Goal: Information Seeking & Learning: Learn about a topic

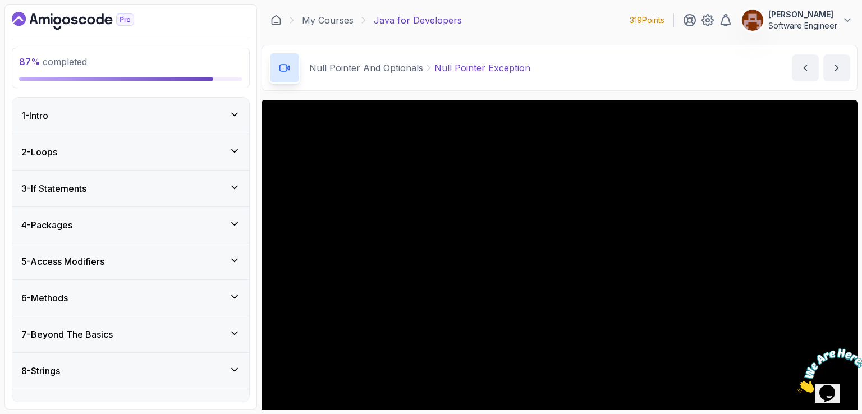
scroll to position [58, 0]
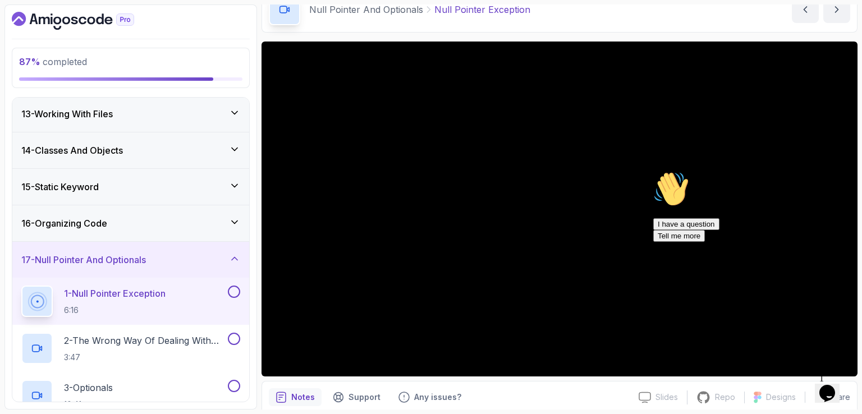
click at [653, 171] on icon "Chat attention grabber" at bounding box center [653, 171] width 0 height 0
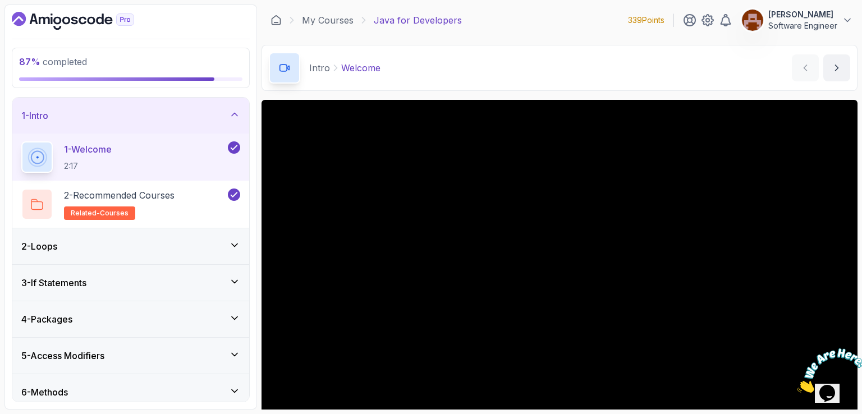
click at [541, 3] on section "87 % completed 1 - Intro 1 - Welcome 2:17 2 - Recommended Courses related-cours…" at bounding box center [431, 207] width 862 height 414
click at [538, 62] on div "Intro Welcome Welcome by nelson" at bounding box center [559, 68] width 596 height 46
click at [554, 54] on div "Intro Welcome Welcome by nelson" at bounding box center [559, 68] width 596 height 46
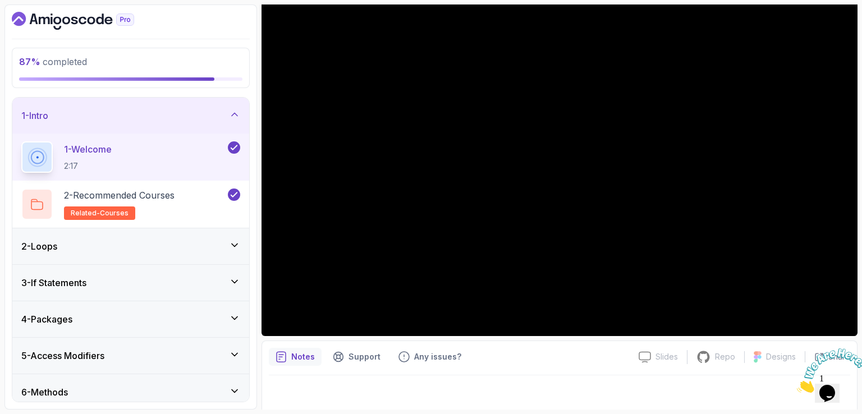
scroll to position [103, 0]
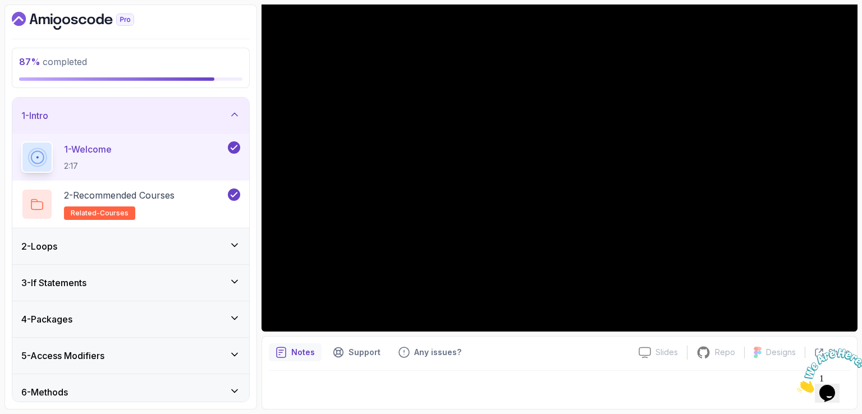
click at [796, 385] on icon "Close" at bounding box center [796, 390] width 0 height 10
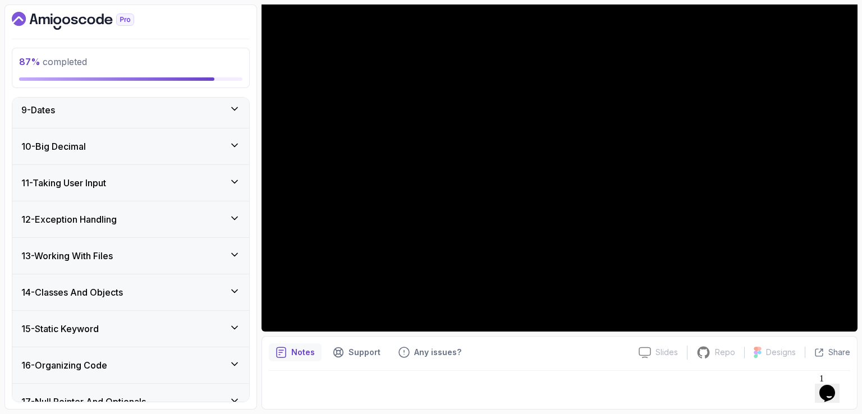
scroll to position [480, 0]
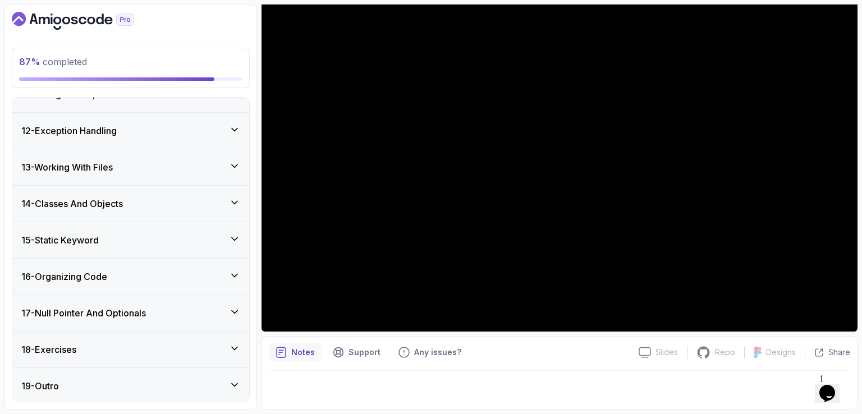
click at [159, 313] on div "17 - Null Pointer And Optionals" at bounding box center [130, 312] width 219 height 13
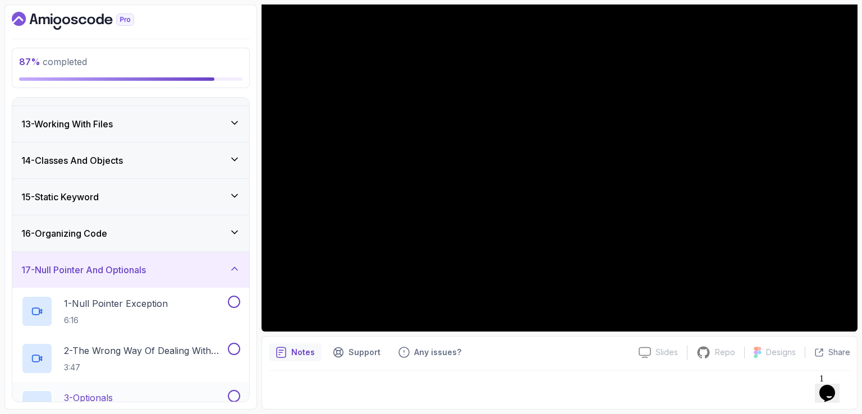
scroll to position [498, 0]
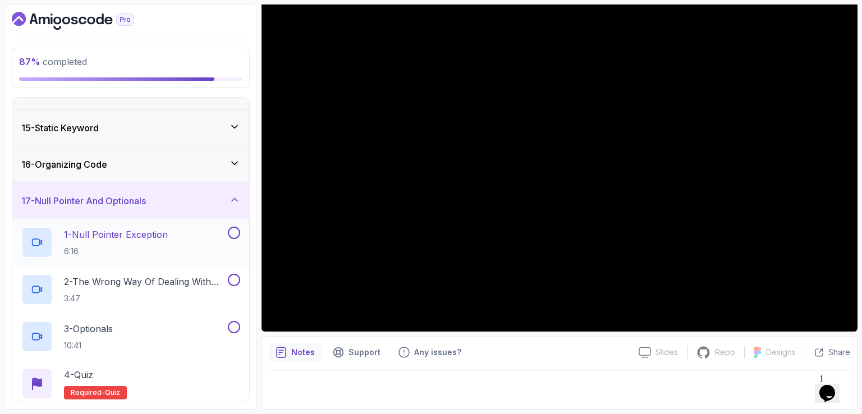
click at [230, 234] on button at bounding box center [234, 233] width 12 height 12
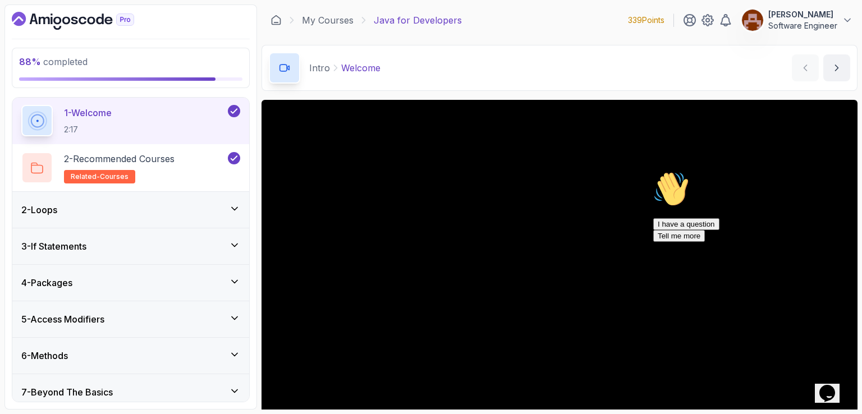
scroll to position [56, 0]
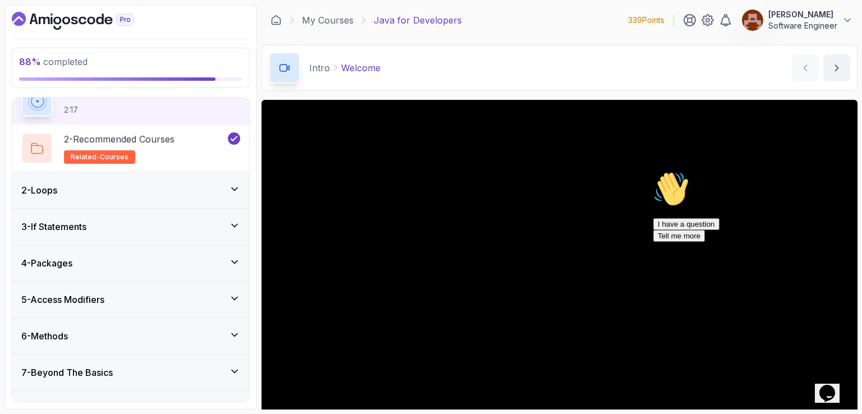
click at [653, 171] on icon "Chat attention grabber" at bounding box center [653, 171] width 0 height 0
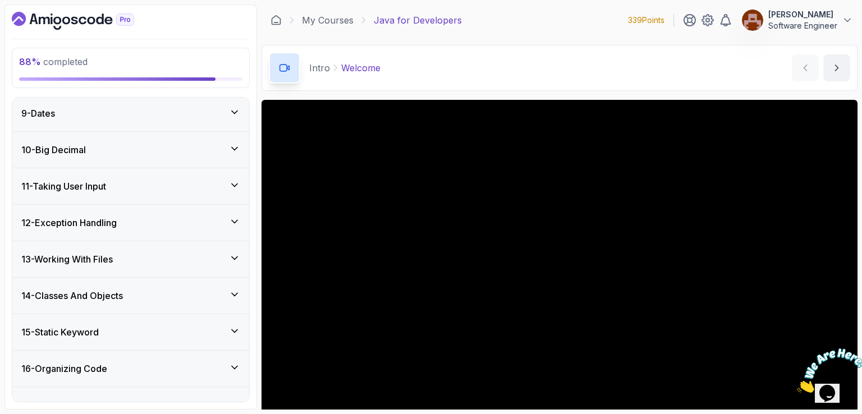
scroll to position [480, 0]
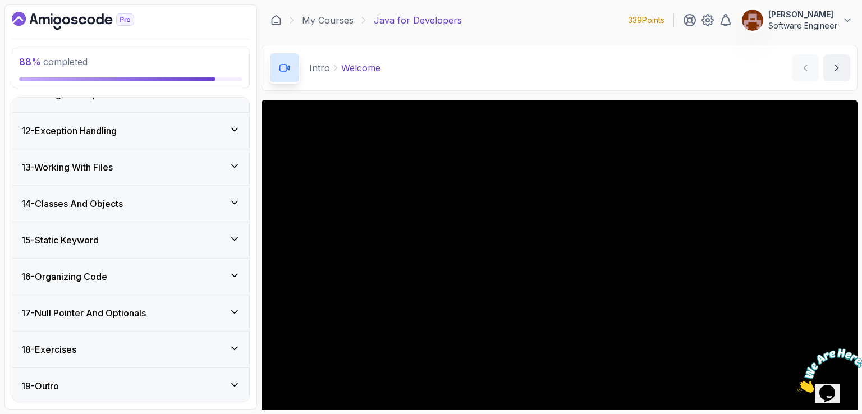
click at [181, 317] on div "17 - Null Pointer And Optionals" at bounding box center [130, 313] width 237 height 36
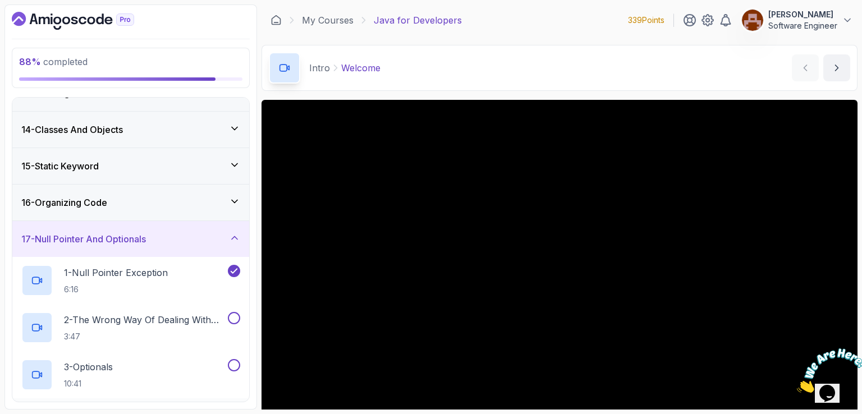
scroll to position [554, 0]
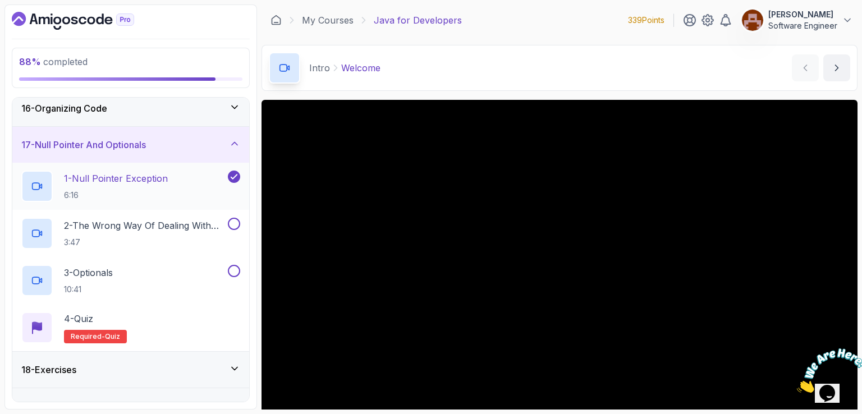
click at [145, 178] on p "1 - Null Pointer Exception" at bounding box center [116, 178] width 104 height 13
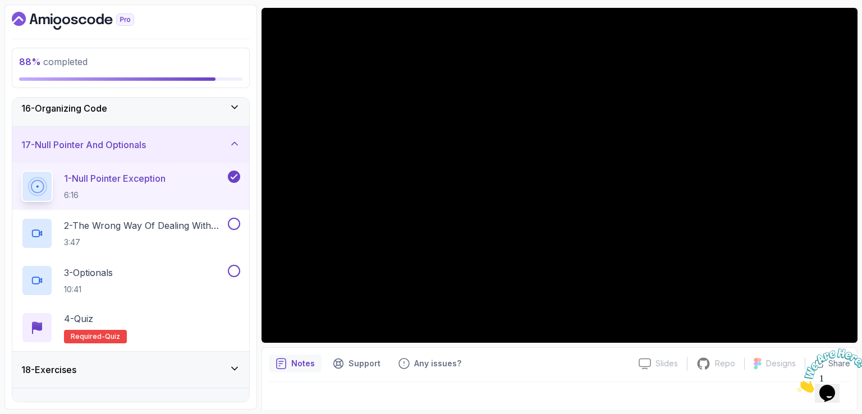
scroll to position [103, 0]
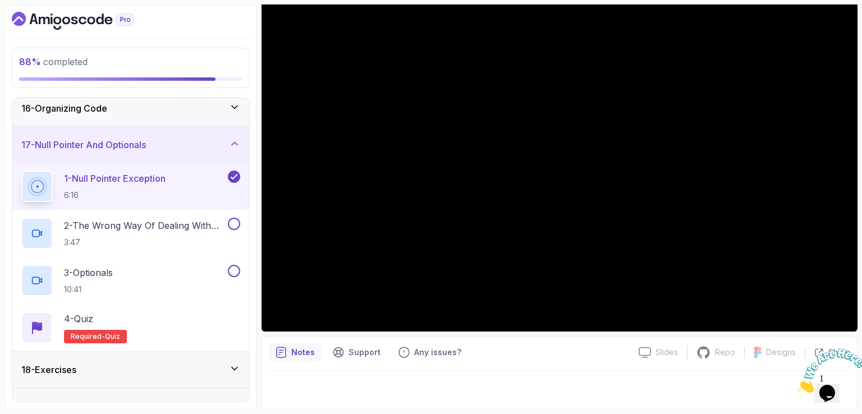
click at [796, 385] on icon "Close" at bounding box center [796, 390] width 0 height 10
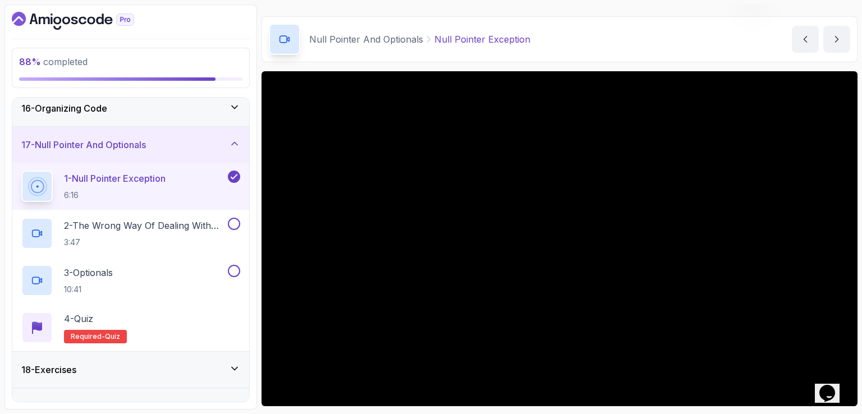
scroll to position [0, 0]
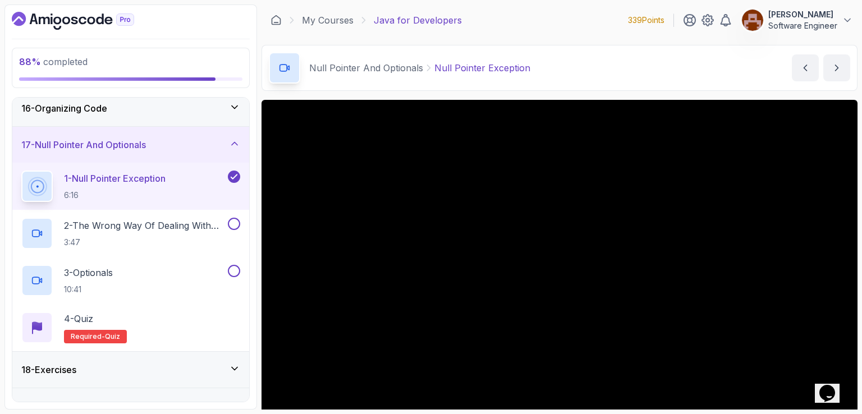
click at [559, 68] on div "Null Pointer And Optionals Null Pointer Exception Null Pointer Exception by nel…" at bounding box center [559, 68] width 596 height 46
click at [565, 66] on div "Null Pointer And Optionals Null Pointer Exception Null Pointer Exception by nel…" at bounding box center [559, 68] width 596 height 46
click at [592, 58] on div "Null Pointer And Optionals Null Pointer Exception Null Pointer Exception by nel…" at bounding box center [559, 68] width 596 height 46
click at [601, 59] on div "Null Pointer And Optionals Null Pointer Exception Null Pointer Exception by nel…" at bounding box center [559, 68] width 596 height 46
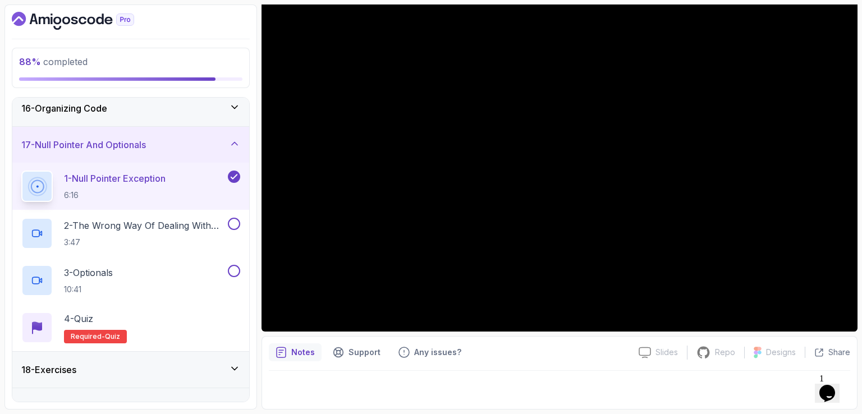
click at [610, 385] on div at bounding box center [559, 386] width 581 height 31
click at [611, 386] on div at bounding box center [559, 386] width 581 height 31
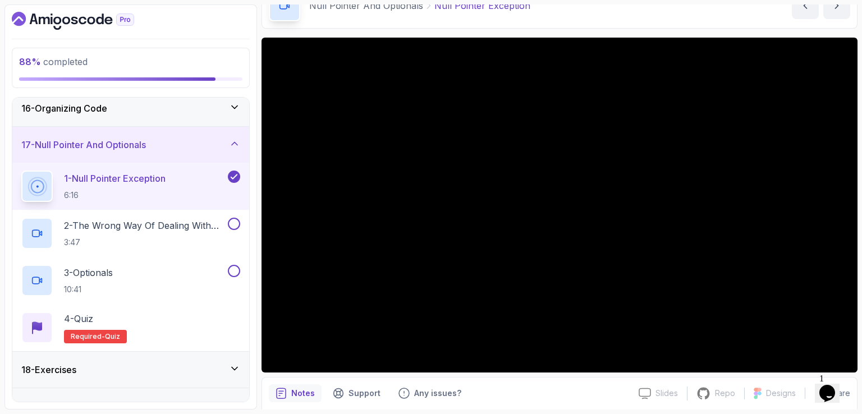
scroll to position [47, 0]
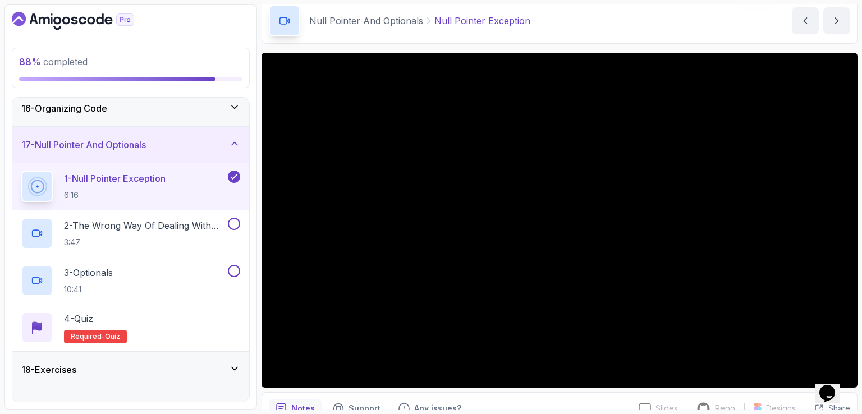
click at [588, 7] on div "Null Pointer And Optionals Null Pointer Exception Null Pointer Exception by nel…" at bounding box center [559, 21] width 596 height 46
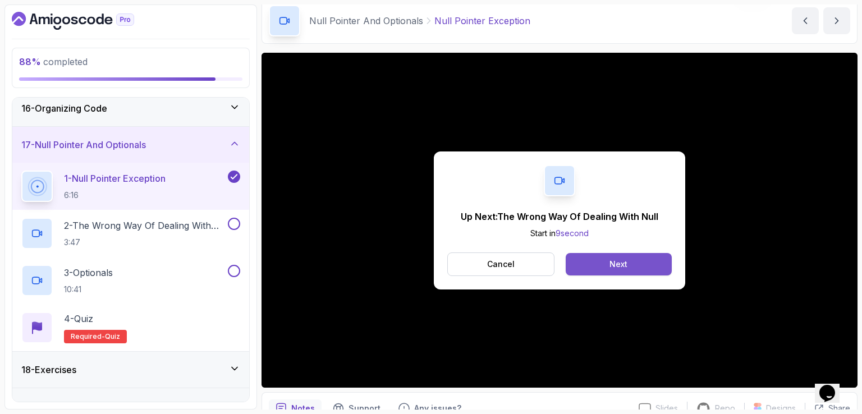
click at [631, 263] on button "Next" at bounding box center [618, 264] width 106 height 22
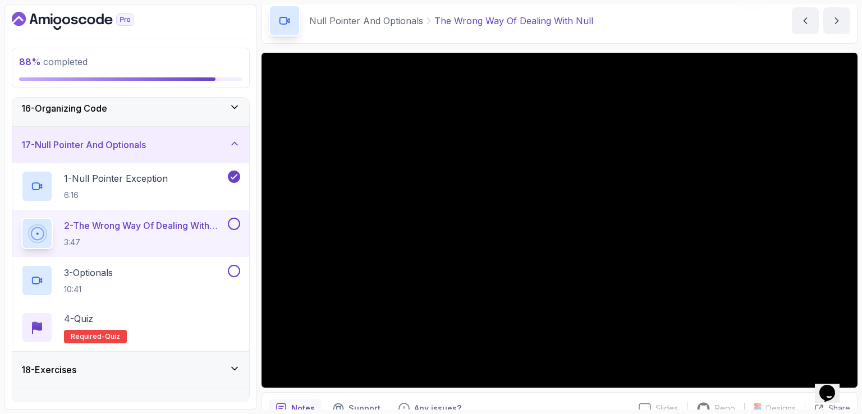
click at [710, 10] on div "Null Pointer And Optionals The Wrong Way Of Dealing With Null The Wrong Way Of …" at bounding box center [559, 21] width 596 height 46
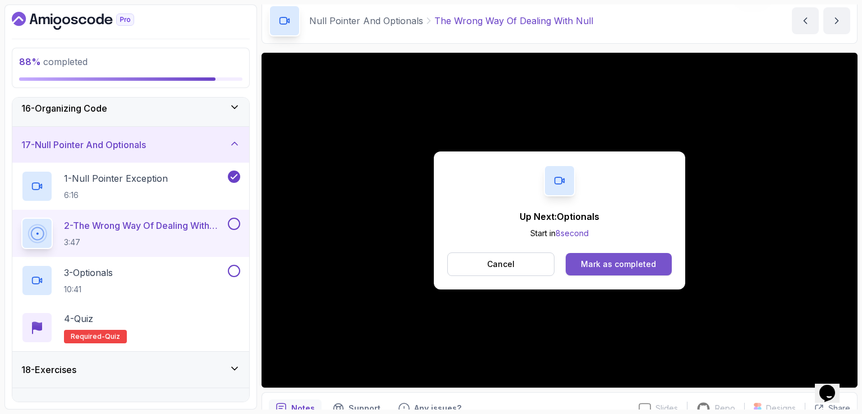
click at [640, 256] on button "Mark as completed" at bounding box center [618, 264] width 106 height 22
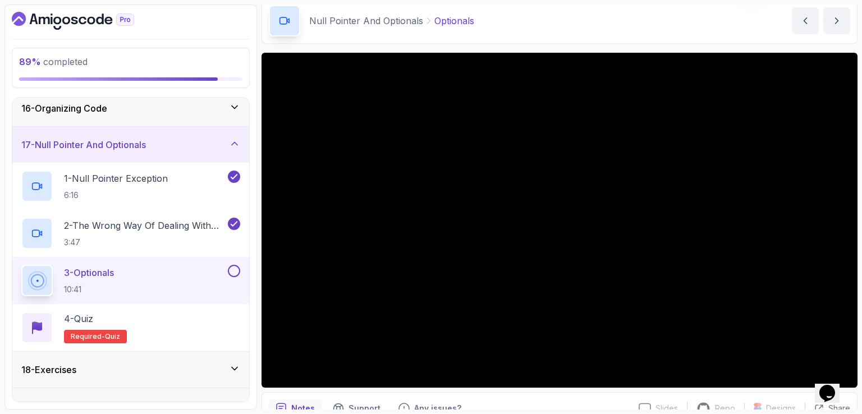
click at [644, 16] on div "Null Pointer And Optionals Optionals Optionals by nelson" at bounding box center [559, 21] width 596 height 46
click at [662, 15] on div "Null Pointer And Optionals Optionals Optionals by nelson" at bounding box center [559, 21] width 596 height 46
drag, startPoint x: 565, startPoint y: 12, endPoint x: 577, endPoint y: 13, distance: 11.8
click at [570, 13] on div "Null Pointer And Optionals Optionals Optionals by nelson" at bounding box center [559, 21] width 596 height 46
click at [605, 12] on div "Null Pointer And Optionals Optionals Optionals by nelson" at bounding box center [559, 21] width 596 height 46
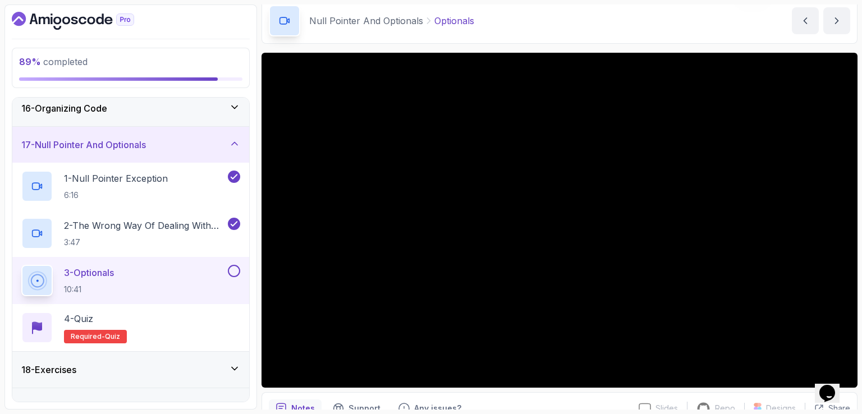
drag, startPoint x: 566, startPoint y: 20, endPoint x: 572, endPoint y: 20, distance: 6.2
click at [568, 20] on div "Null Pointer And Optionals Optionals Optionals by nelson" at bounding box center [559, 21] width 596 height 46
click at [597, 23] on div "Null Pointer And Optionals Optionals Optionals by nelson" at bounding box center [559, 21] width 596 height 46
click at [529, 14] on div "Null Pointer And Optionals Optionals Optionals by nelson" at bounding box center [559, 21] width 596 height 46
click at [590, 10] on div "Null Pointer And Optionals Optionals Optionals by nelson" at bounding box center [559, 21] width 596 height 46
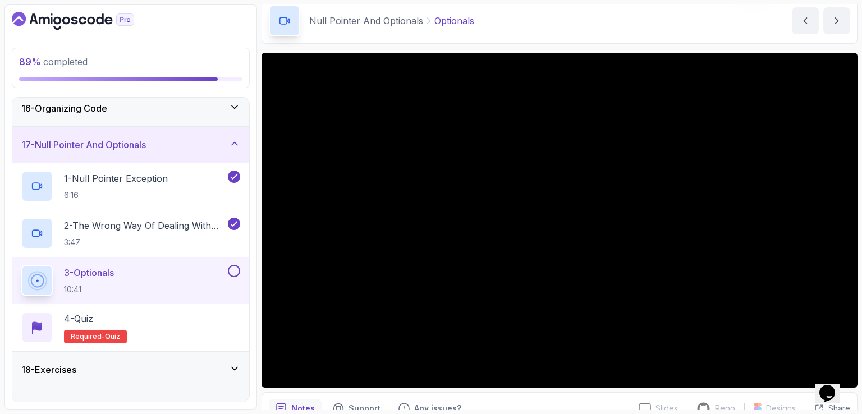
click at [597, 10] on div "Null Pointer And Optionals Optionals Optionals by nelson" at bounding box center [559, 21] width 596 height 46
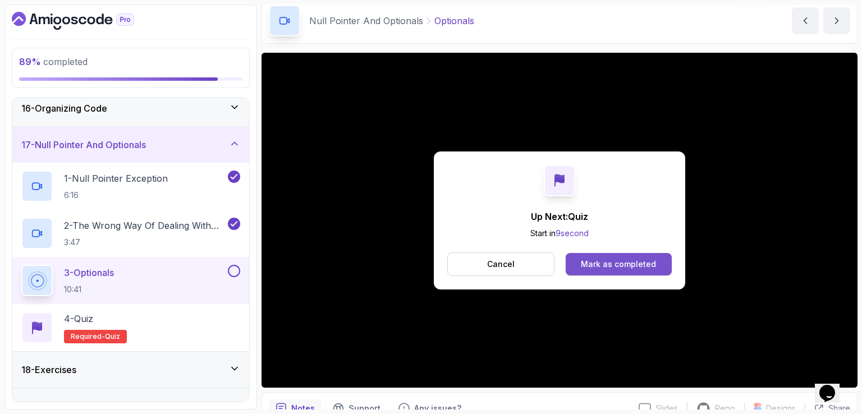
click at [635, 270] on button "Mark as completed" at bounding box center [618, 264] width 106 height 22
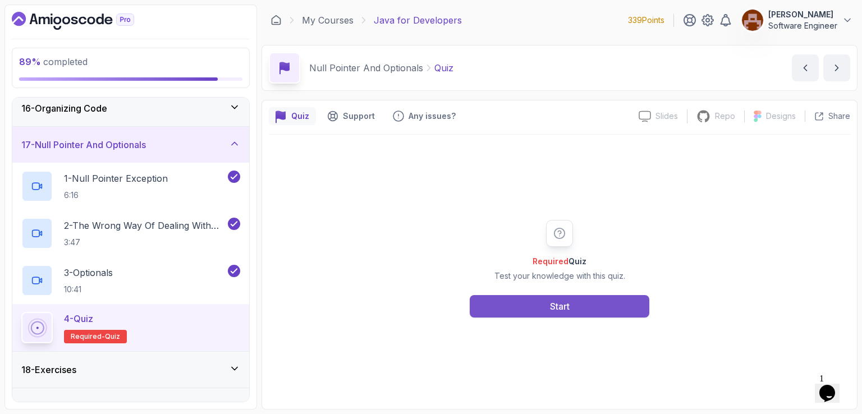
click at [569, 301] on div "Start" at bounding box center [560, 306] width 20 height 13
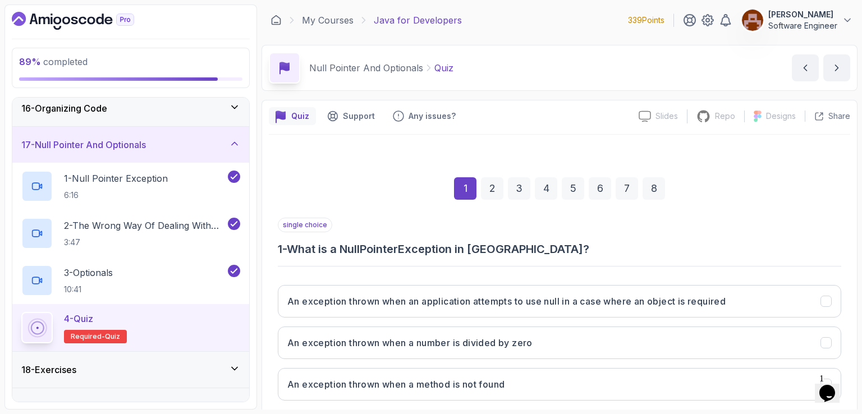
click at [554, 29] on div "My Courses Java for Developers 339 Points Lucas Software Engineer" at bounding box center [559, 19] width 596 height 31
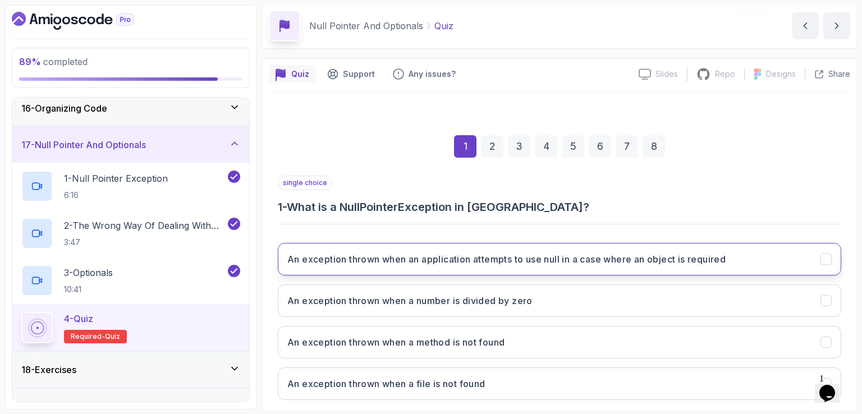
scroll to position [103, 0]
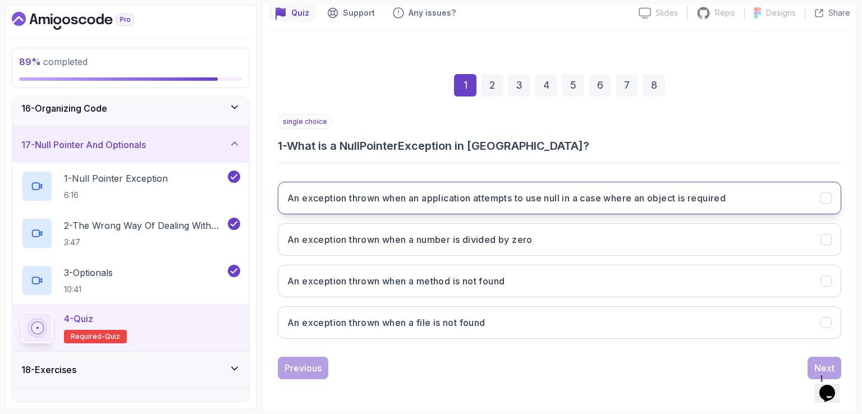
click at [619, 189] on button "An exception thrown when an application attempts to use null in a case where an…" at bounding box center [559, 198] width 563 height 33
click at [809, 367] on button "Next" at bounding box center [824, 368] width 34 height 22
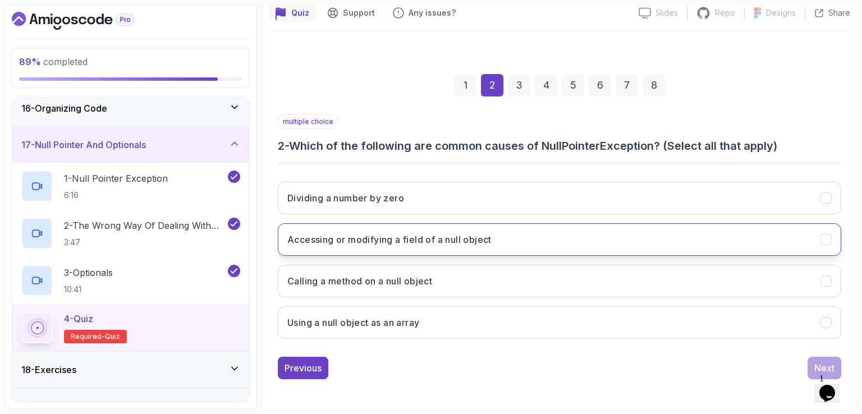
click at [587, 243] on button "Accessing or modifying a field of a null object" at bounding box center [559, 239] width 563 height 33
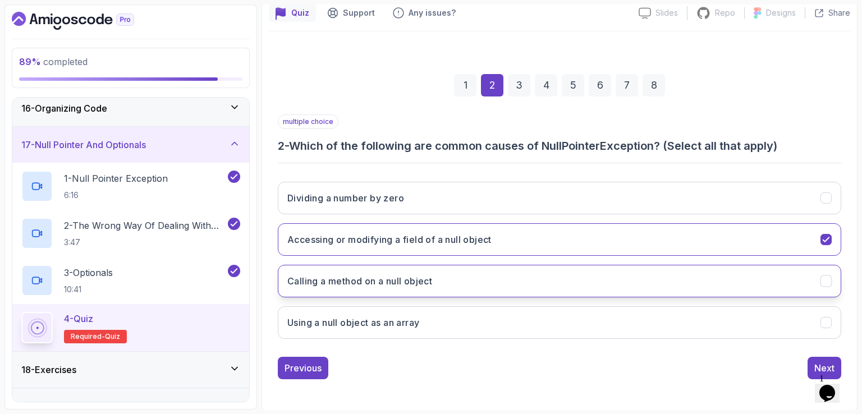
click at [564, 272] on button "Calling a method on a null object" at bounding box center [559, 281] width 563 height 33
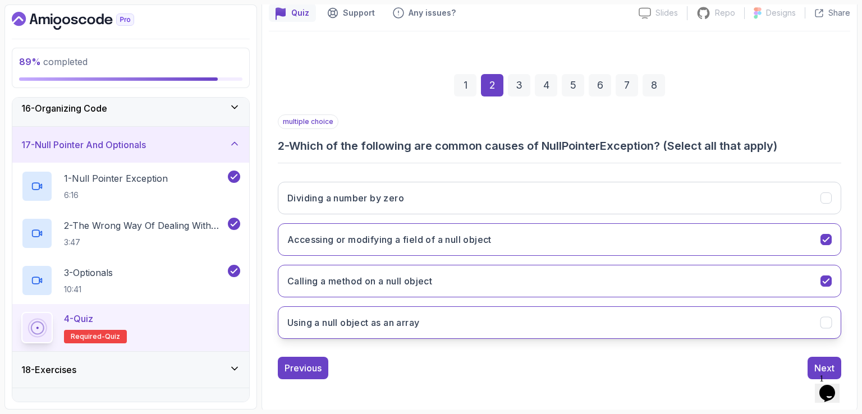
click at [549, 319] on button "Using a null object as an array" at bounding box center [559, 322] width 563 height 33
click at [812, 364] on button "Next" at bounding box center [824, 368] width 34 height 22
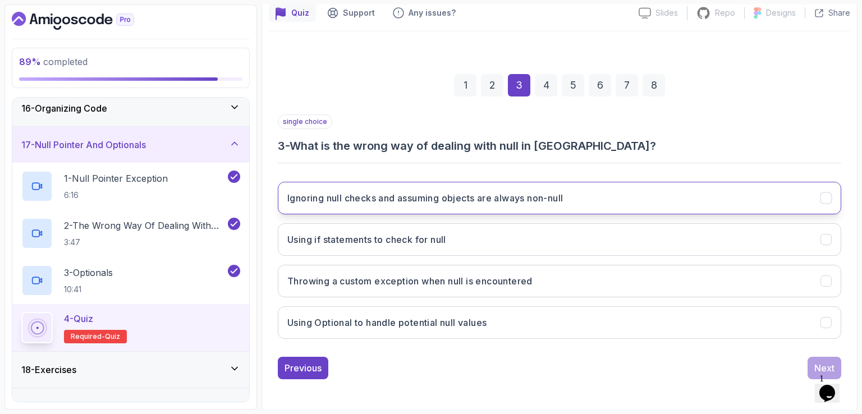
click at [666, 207] on button "Ignoring null checks and assuming objects are always non-null" at bounding box center [559, 198] width 563 height 33
click at [817, 358] on button "Next" at bounding box center [824, 368] width 34 height 22
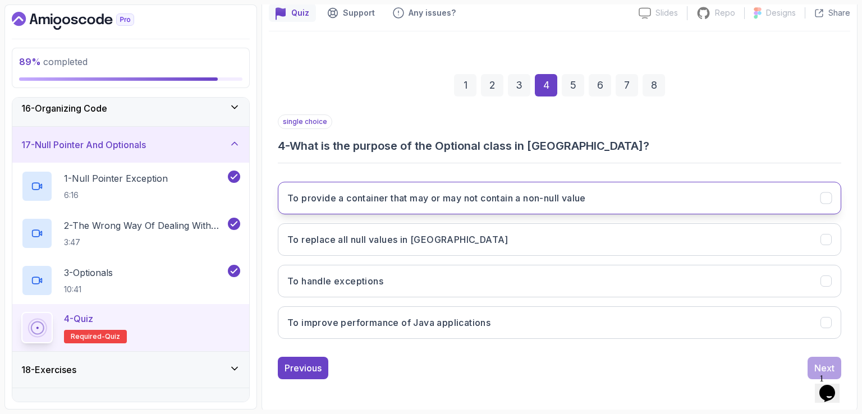
click at [653, 202] on button "To provide a container that may or may not contain a non-null value" at bounding box center [559, 198] width 563 height 33
click at [821, 361] on div "Next" at bounding box center [824, 367] width 20 height 13
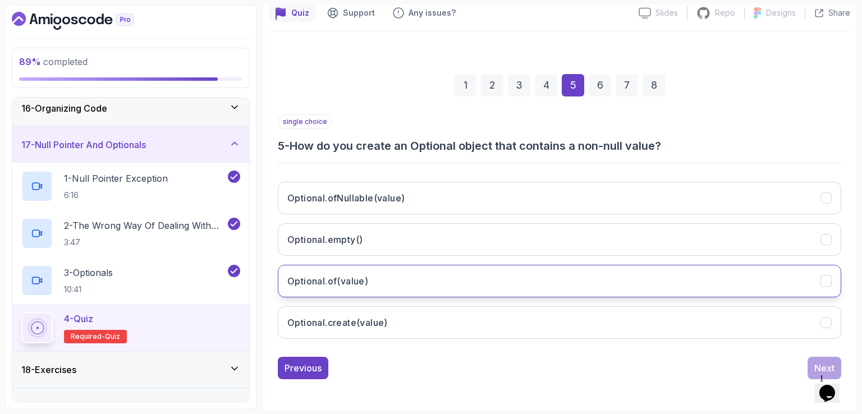
click at [433, 275] on button "Optional.of(value)" at bounding box center [559, 281] width 563 height 33
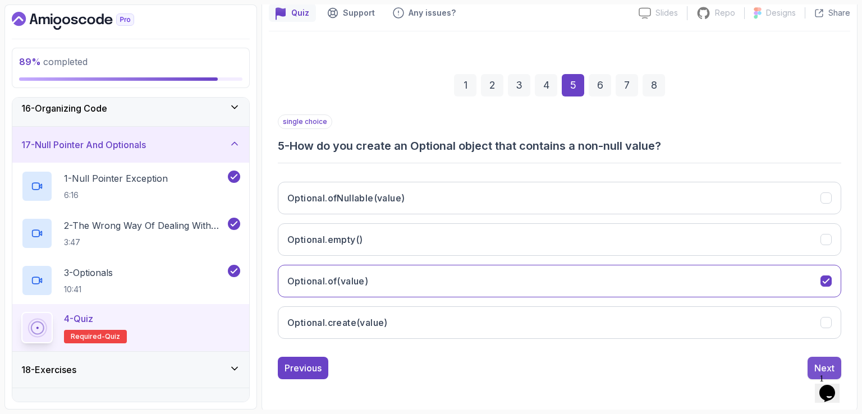
click at [826, 362] on div "Next" at bounding box center [824, 367] width 20 height 13
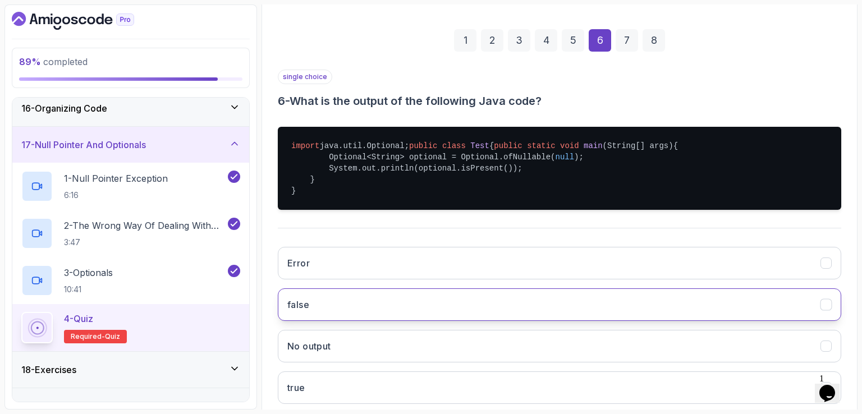
scroll to position [215, 0]
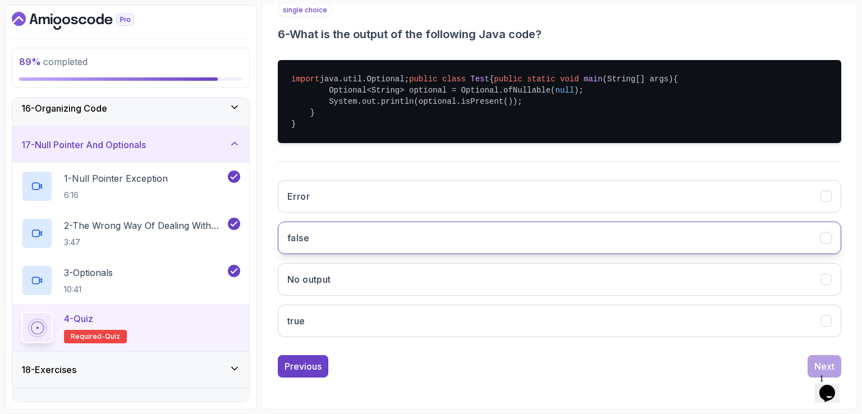
click at [519, 252] on button "false" at bounding box center [559, 238] width 563 height 33
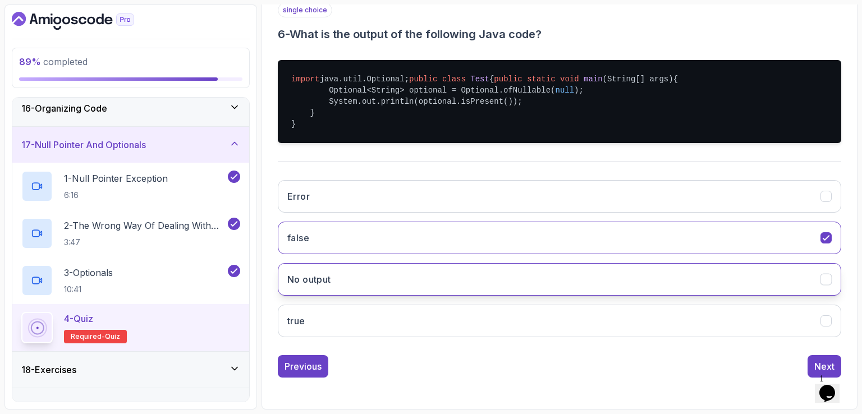
scroll to position [236, 0]
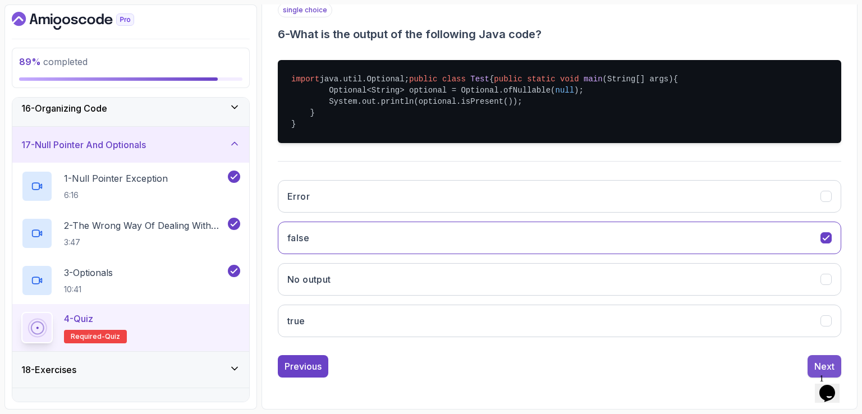
click at [811, 366] on button "Next" at bounding box center [824, 366] width 34 height 22
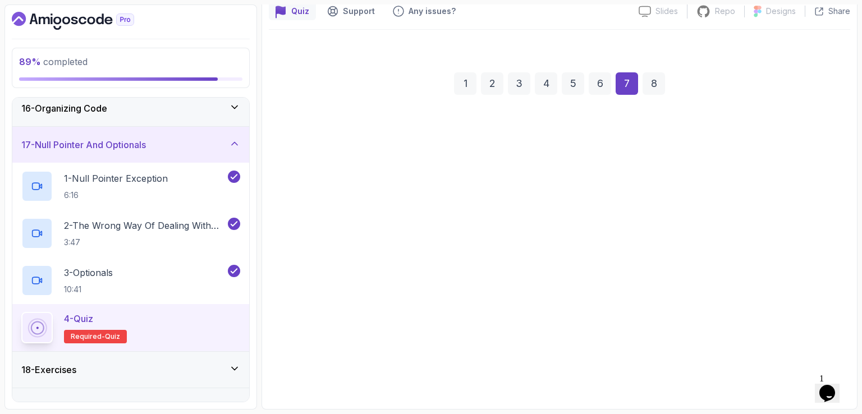
scroll to position [103, 0]
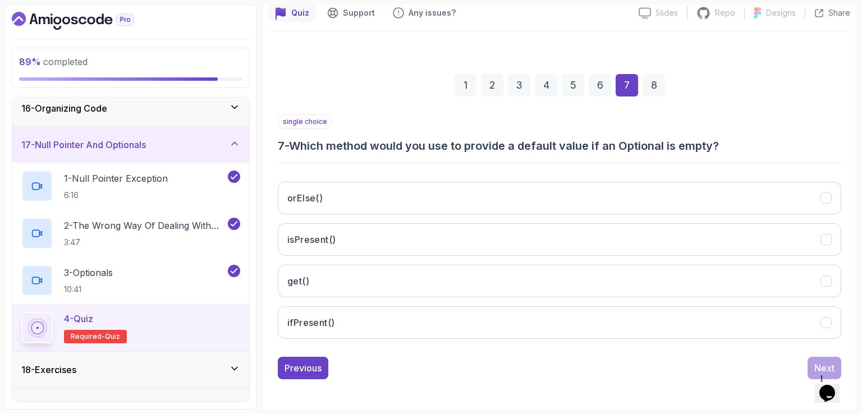
click at [789, 108] on div "1 2 3 4 5 6 7 8" at bounding box center [559, 85] width 563 height 58
click at [788, 94] on div "1 2 3 4 5 6 7 8" at bounding box center [559, 85] width 563 height 58
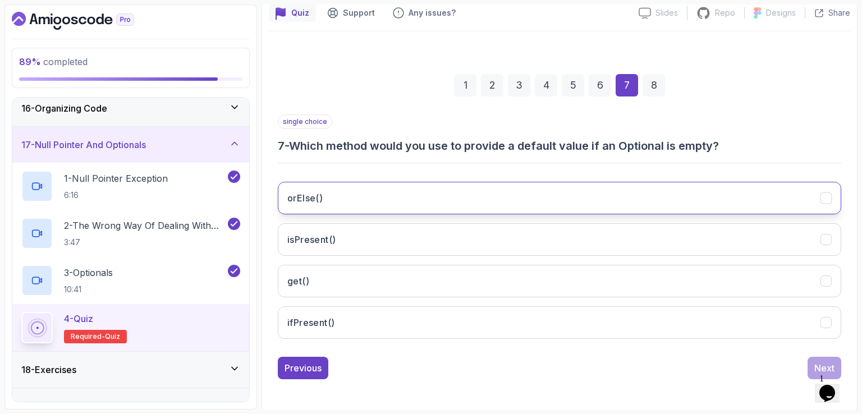
click at [380, 194] on button "orElse()" at bounding box center [559, 198] width 563 height 33
click at [820, 361] on div "Next" at bounding box center [824, 367] width 20 height 13
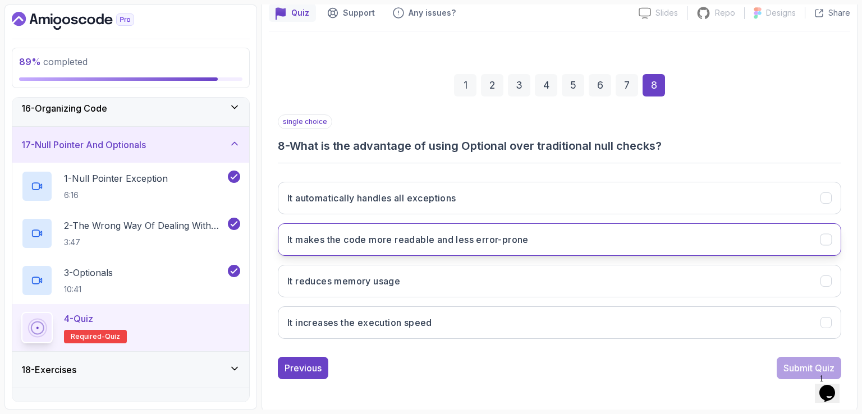
click at [659, 238] on button "It makes the code more readable and less error-prone" at bounding box center [559, 239] width 563 height 33
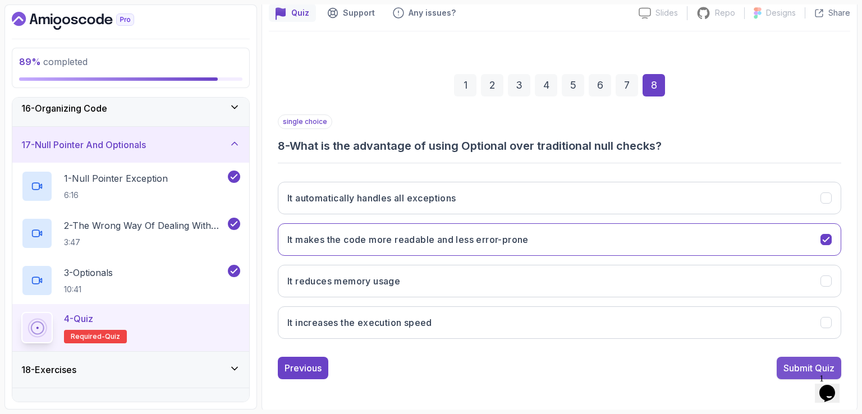
click at [792, 366] on div "Submit Quiz" at bounding box center [808, 367] width 51 height 13
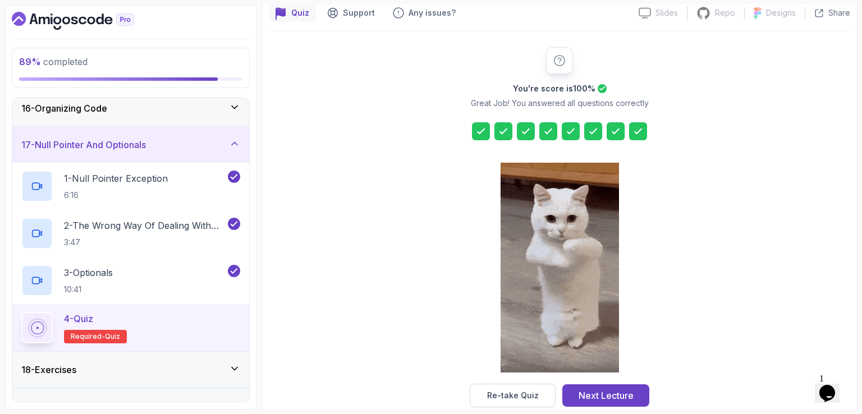
click at [759, 117] on div "You're score is 100 % Great Job! You answered all questions correctly Re-take Q…" at bounding box center [559, 227] width 581 height 360
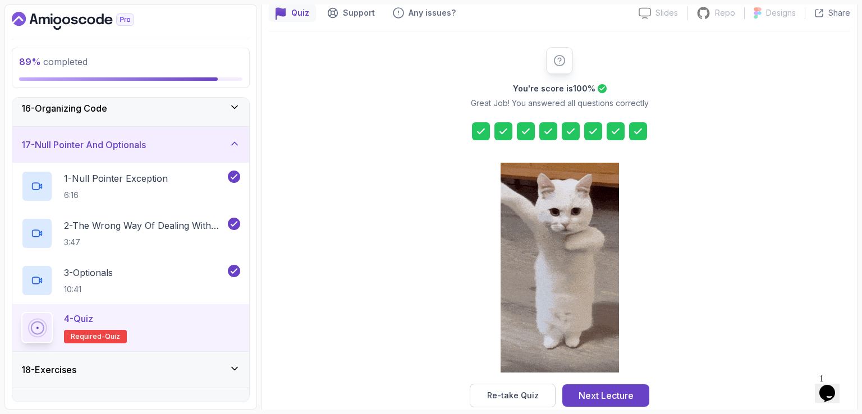
click at [776, 81] on div "You're score is 100 % Great Job! You answered all questions correctly Re-take Q…" at bounding box center [559, 227] width 581 height 360
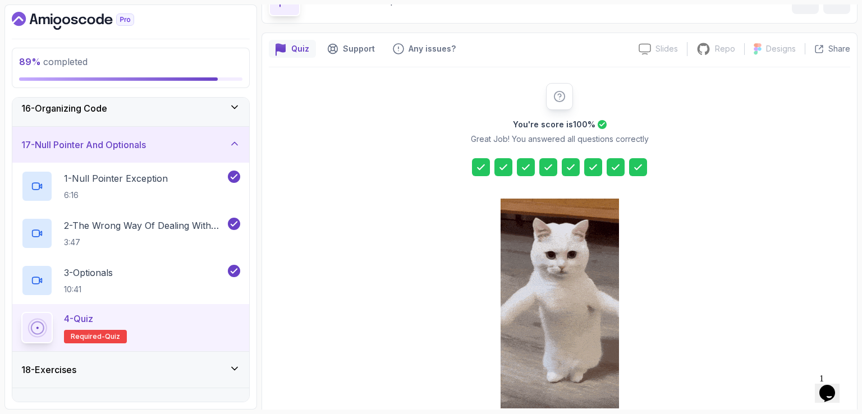
scroll to position [123, 0]
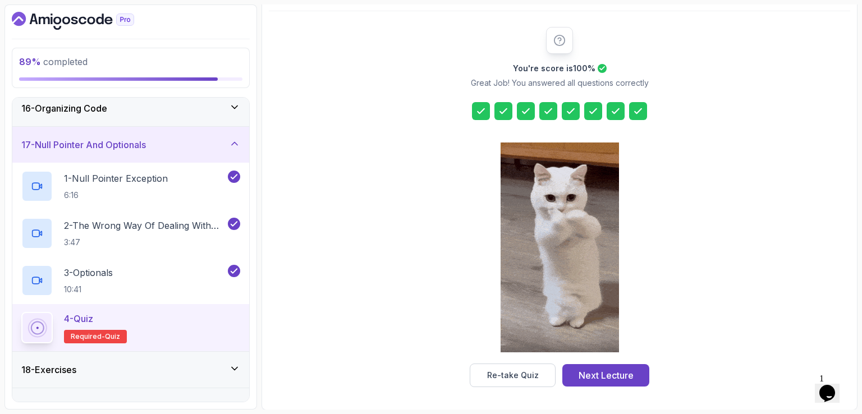
click at [630, 380] on div "Next Lecture" at bounding box center [605, 375] width 55 height 13
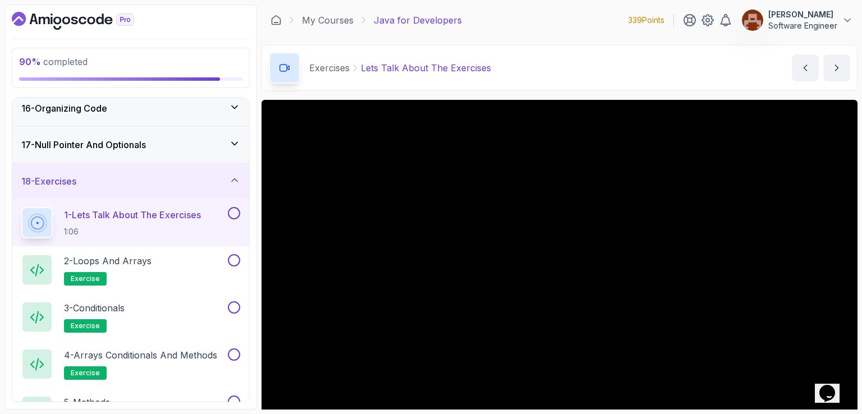
click at [554, 65] on div "Exercises Lets Talk About The Exercises Lets Talk About The Exercises by nelson" at bounding box center [559, 68] width 596 height 46
click at [592, 63] on div "Exercises Lets Talk About The Exercises Lets Talk About The Exercises by nelson" at bounding box center [559, 68] width 596 height 46
click at [584, 66] on div "Exercises Lets Talk About The Exercises Lets Talk About The Exercises by nelson" at bounding box center [559, 68] width 596 height 46
click at [621, 65] on div "Exercises Lets Talk About The Exercises Lets Talk About The Exercises by nelson" at bounding box center [559, 68] width 596 height 46
click at [552, 67] on div "Exercises Lets Talk About The Exercises Lets Talk About The Exercises by nelson" at bounding box center [559, 68] width 596 height 46
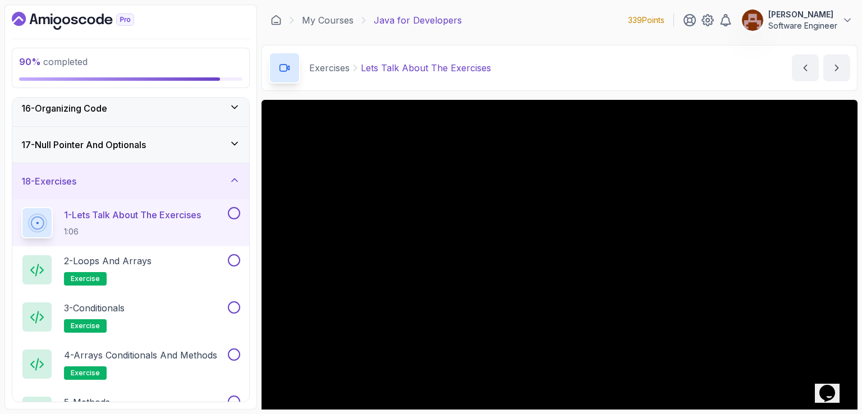
click at [619, 68] on div "Exercises Lets Talk About The Exercises Lets Talk About The Exercises by nelson" at bounding box center [559, 68] width 596 height 46
click at [547, 20] on div "My Courses Java for Developers 339 Points Lucas Software Engineer" at bounding box center [559, 19] width 596 height 31
click at [566, 20] on div "My Courses Java for Developers 339 Points Lucas Software Engineer" at bounding box center [559, 19] width 596 height 31
click at [583, 20] on div "My Courses Java for Developers 339 Points Lucas Software Engineer" at bounding box center [559, 19] width 596 height 31
click at [583, 12] on div "My Courses Java for Developers 339 Points Lucas Software Engineer" at bounding box center [559, 19] width 596 height 31
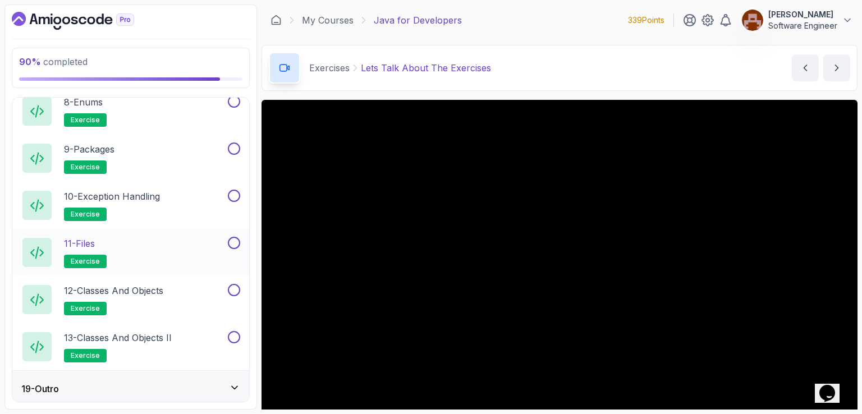
scroll to position [998, 0]
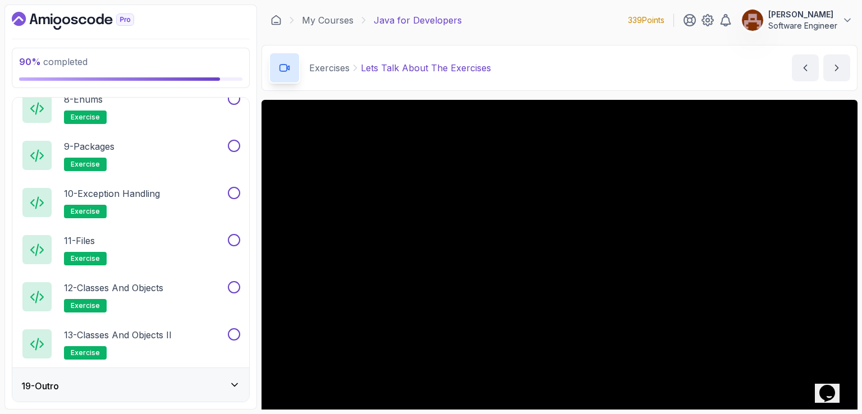
click at [238, 383] on icon at bounding box center [234, 384] width 11 height 11
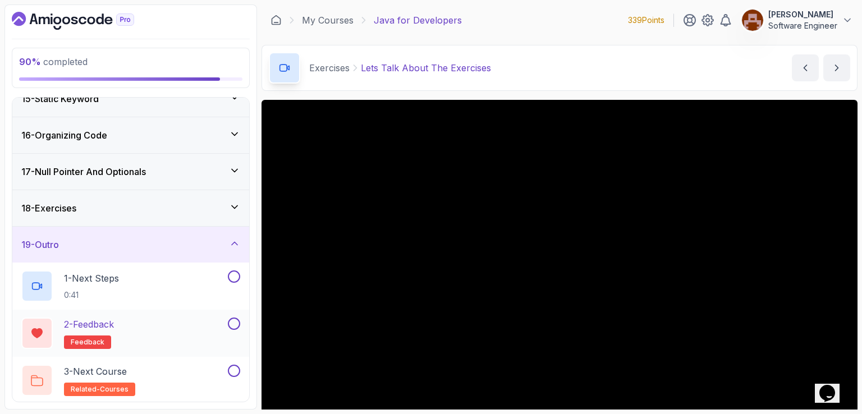
scroll to position [471, 0]
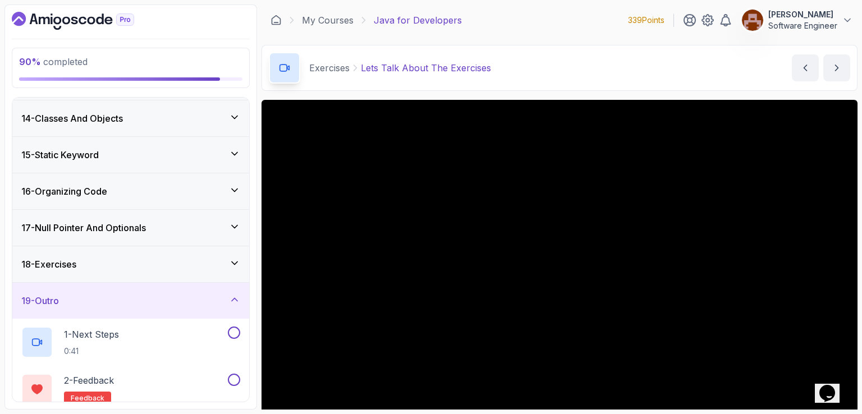
click at [232, 301] on icon at bounding box center [234, 299] width 11 height 11
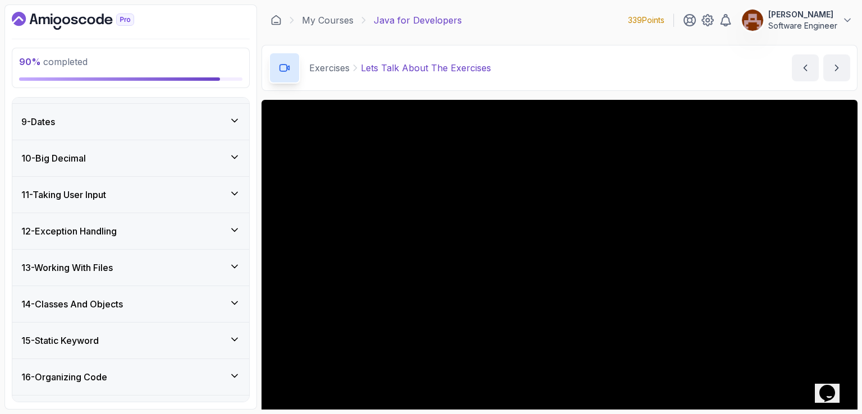
scroll to position [386, 0]
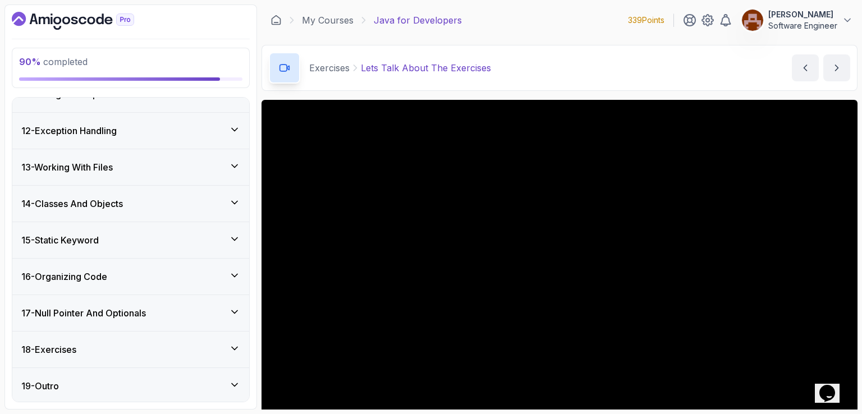
click at [233, 347] on icon at bounding box center [234, 348] width 11 height 11
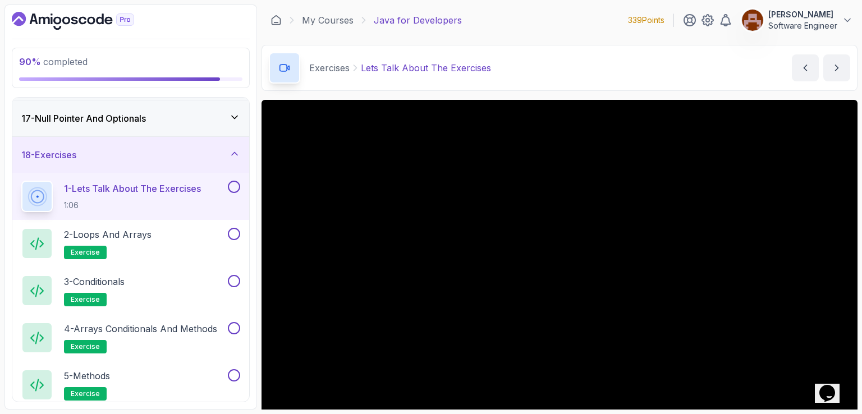
scroll to position [606, 0]
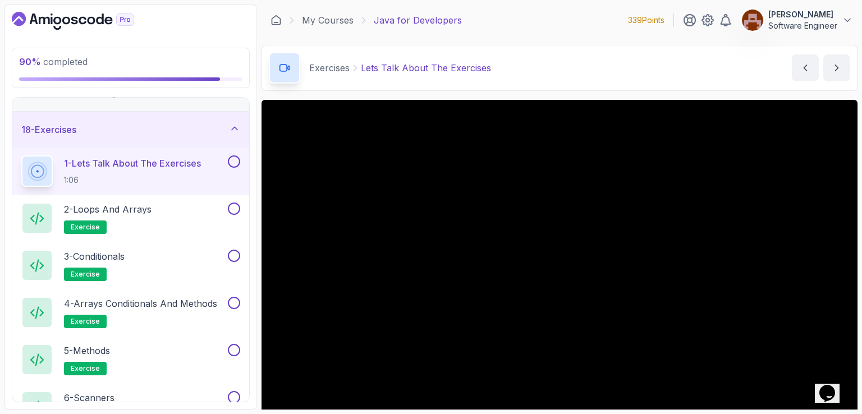
drag, startPoint x: 530, startPoint y: 20, endPoint x: 547, endPoint y: 16, distance: 17.7
click at [531, 19] on div "My Courses Java for Developers 339 Points Lucas Software Engineer" at bounding box center [559, 19] width 596 height 31
click at [547, 16] on div "My Courses Java for Developers 339 Points Lucas Software Engineer" at bounding box center [559, 19] width 596 height 31
click at [548, 16] on div "My Courses Java for Developers 339 Points Lucas Software Engineer" at bounding box center [559, 19] width 596 height 31
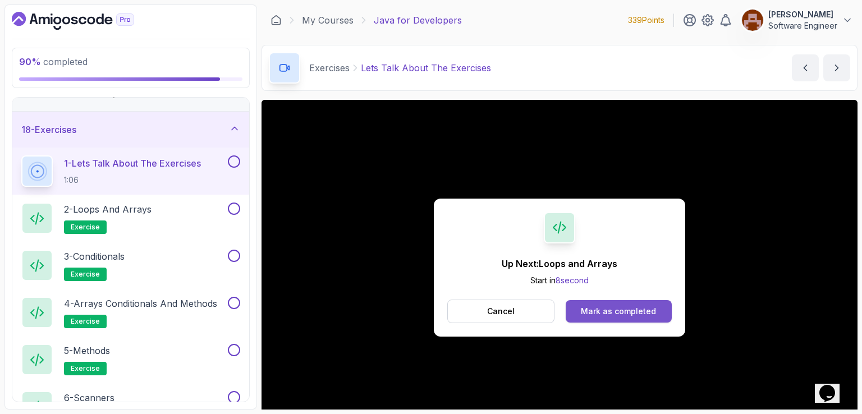
click at [629, 312] on div "Mark as completed" at bounding box center [618, 311] width 75 height 11
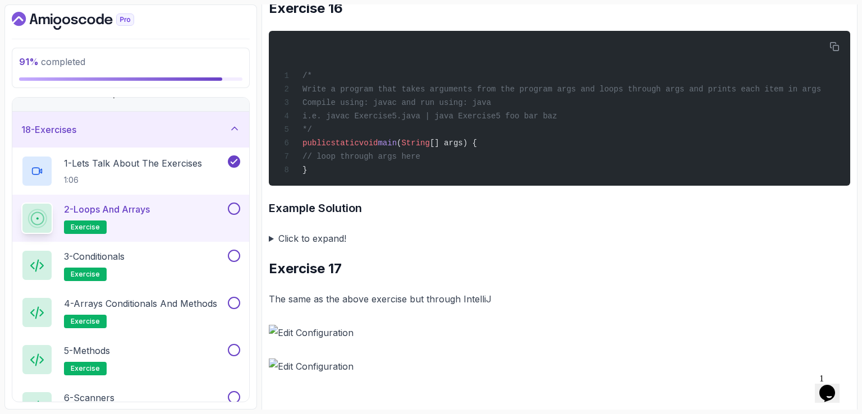
scroll to position [4360, 0]
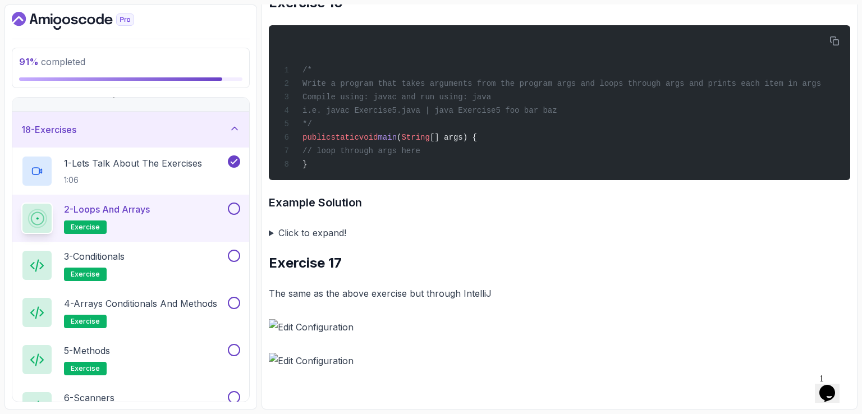
click at [205, 217] on div "2 - Loops and Arrays exercise" at bounding box center [123, 217] width 204 height 31
click at [194, 265] on div "3 - Conditionals exercise" at bounding box center [123, 265] width 204 height 31
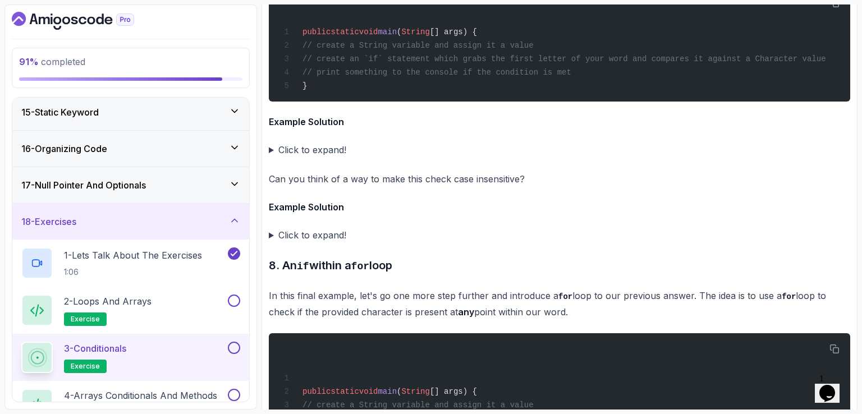
scroll to position [550, 0]
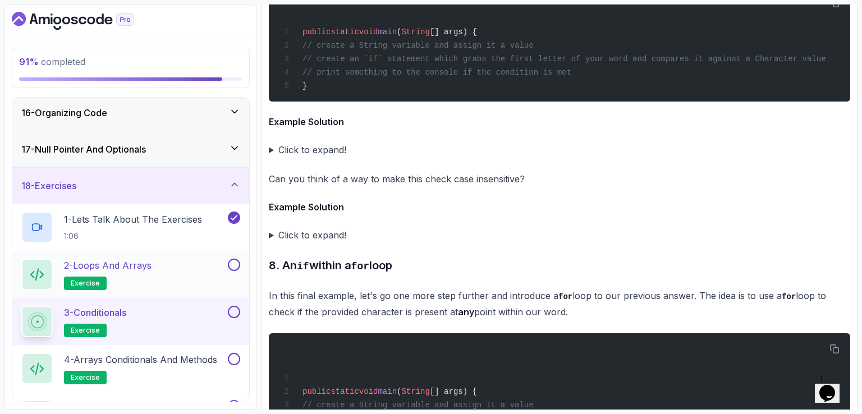
click at [157, 269] on div "2 - Loops and Arrays exercise" at bounding box center [123, 274] width 204 height 31
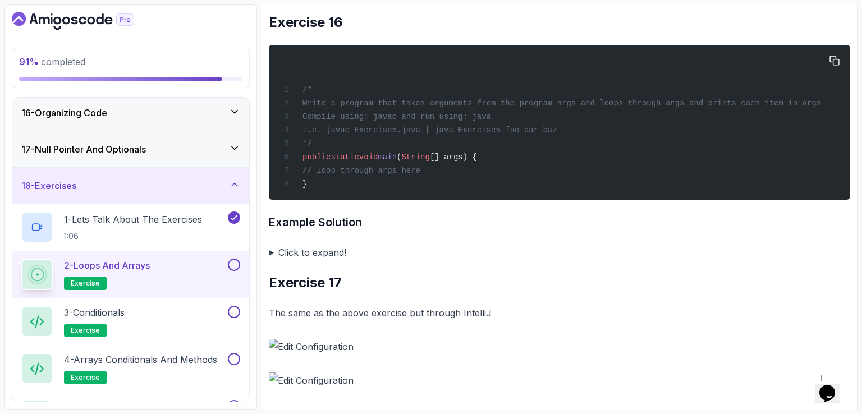
scroll to position [4360, 0]
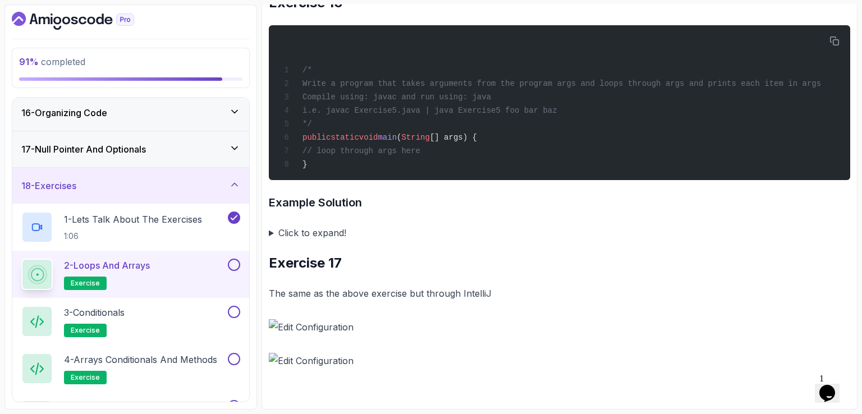
click at [336, 359] on img at bounding box center [559, 361] width 581 height 16
click at [278, 321] on img at bounding box center [559, 327] width 581 height 16
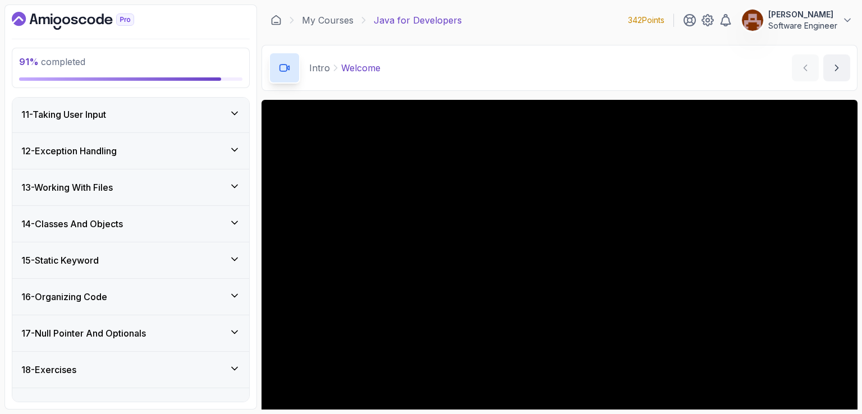
scroll to position [480, 0]
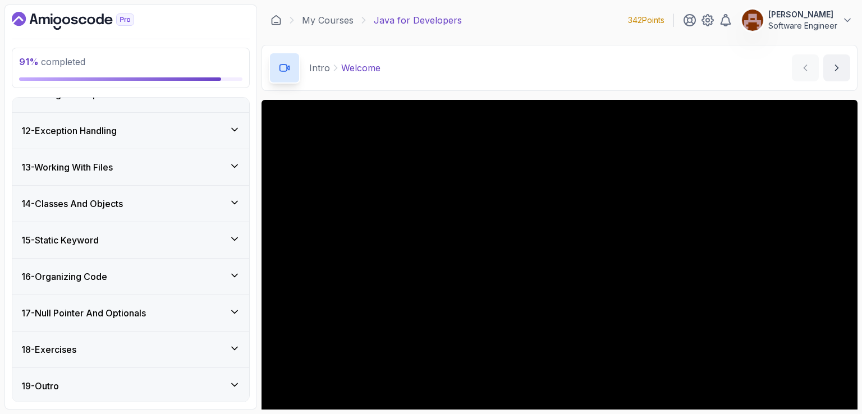
click at [134, 348] on div "18 - Exercises" at bounding box center [130, 349] width 219 height 13
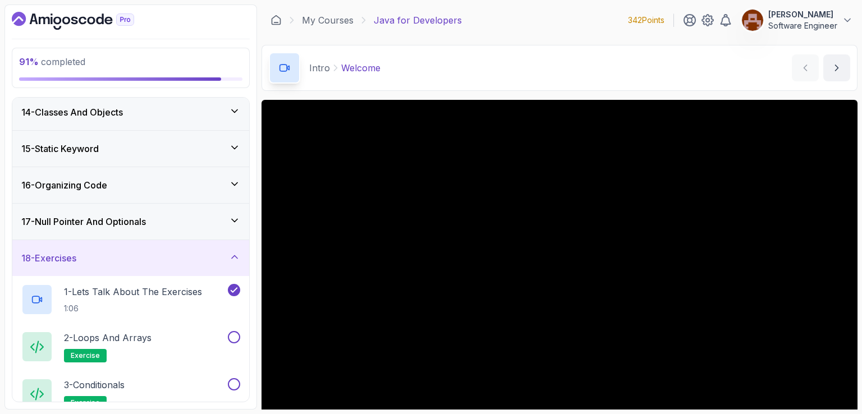
scroll to position [610, 0]
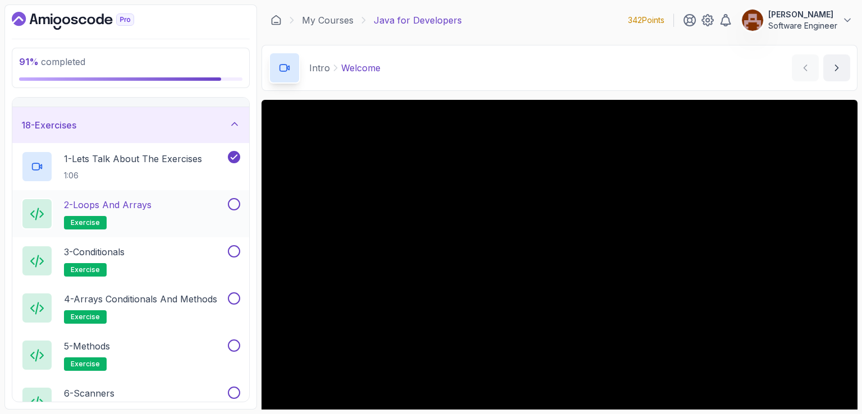
click at [164, 201] on div "2 - Loops and Arrays exercise" at bounding box center [123, 213] width 204 height 31
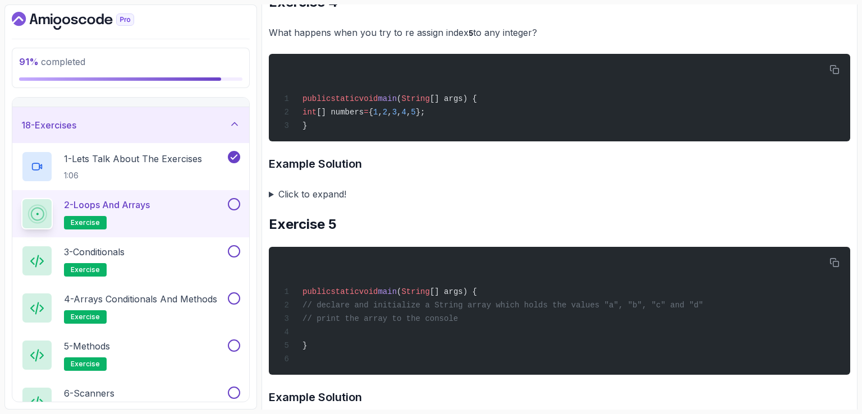
scroll to position [897, 0]
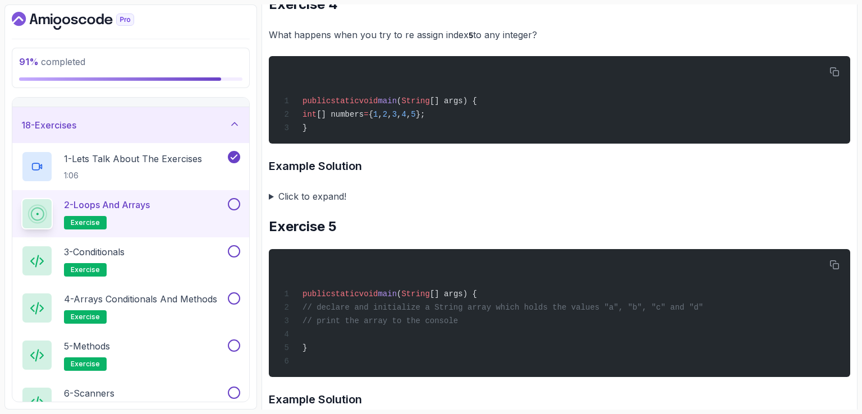
drag, startPoint x: 861, startPoint y: 44, endPoint x: 861, endPoint y: 95, distance: 50.5
click at [861, 95] on section "91 % completed 1 - Intro 2 - Loops 3 - If Statements 4 - Packages 5 - Access Mo…" at bounding box center [431, 207] width 862 height 414
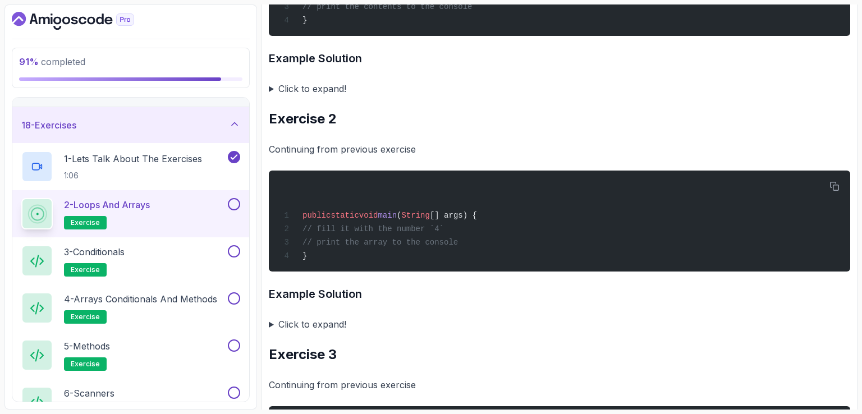
scroll to position [0, 0]
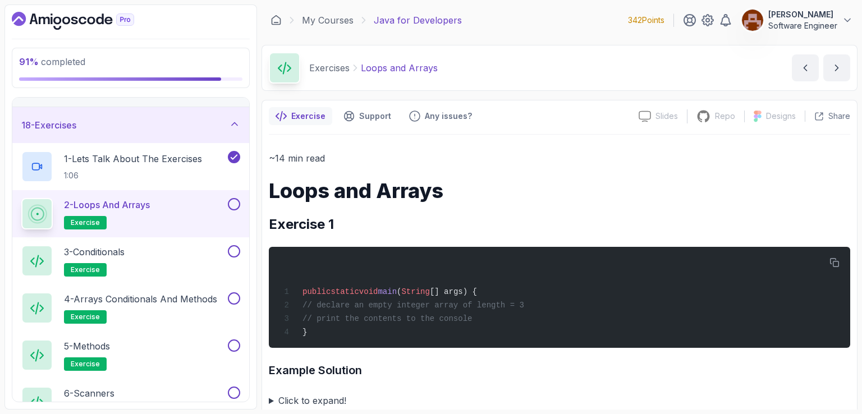
click at [540, 29] on div "My Courses Java for Developers 342 Points [PERSON_NAME] Software Engineer" at bounding box center [559, 19] width 596 height 31
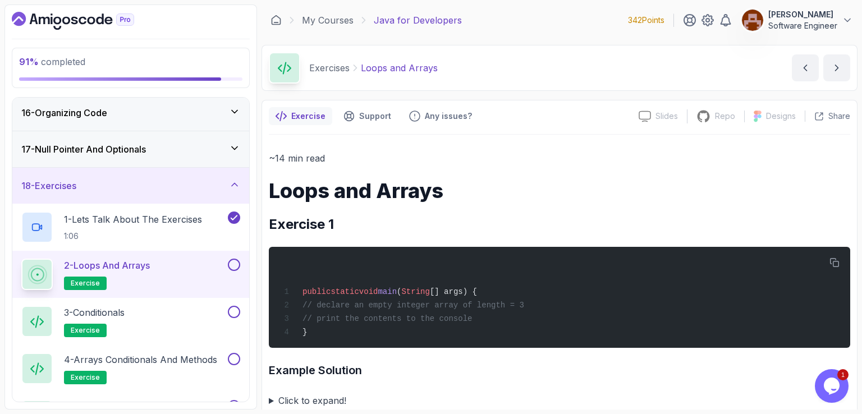
click at [536, 68] on div "Exercises Loops and Arrays Loops and Arrays by [PERSON_NAME]" at bounding box center [559, 68] width 596 height 46
click at [528, 63] on div "Exercises Loops and Arrays Loops and Arrays by [PERSON_NAME]" at bounding box center [559, 68] width 596 height 46
